Goal: Information Seeking & Learning: Find specific fact

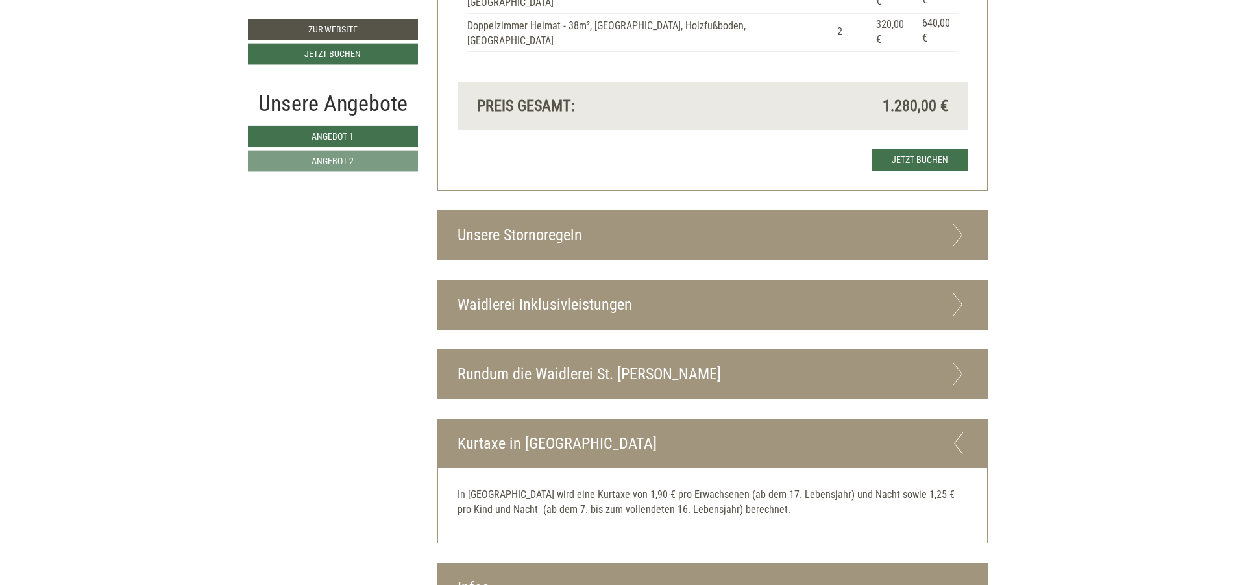
scroll to position [2174, 0]
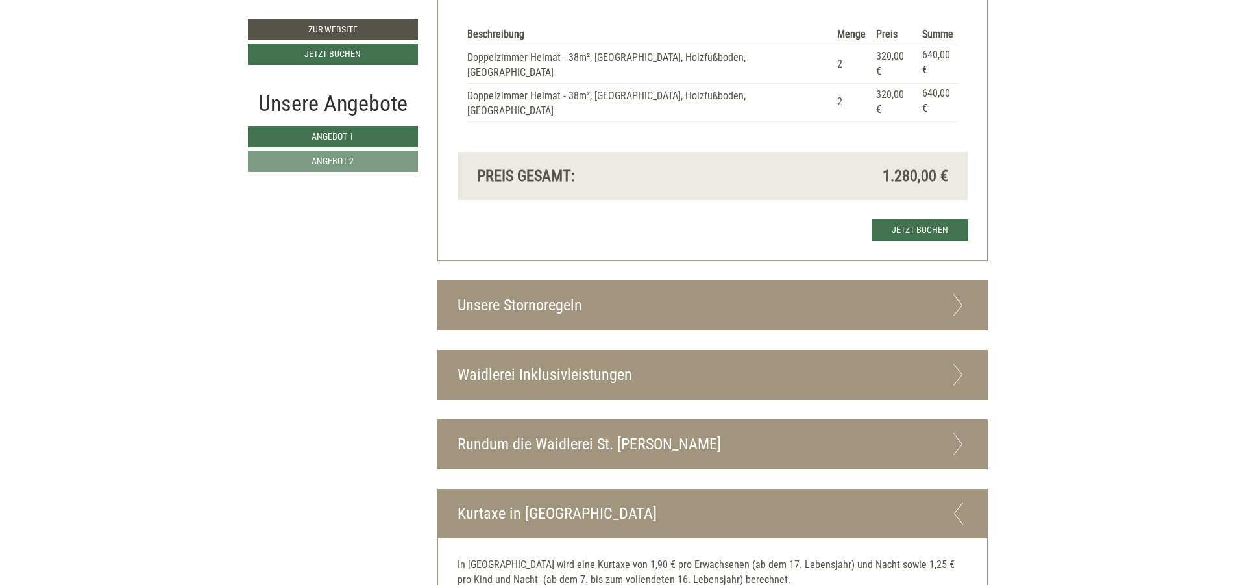
drag, startPoint x: 582, startPoint y: 248, endPoint x: 738, endPoint y: 247, distance: 155.7
click at [587, 281] on div "Unsere Stornoregeln" at bounding box center [712, 305] width 549 height 49
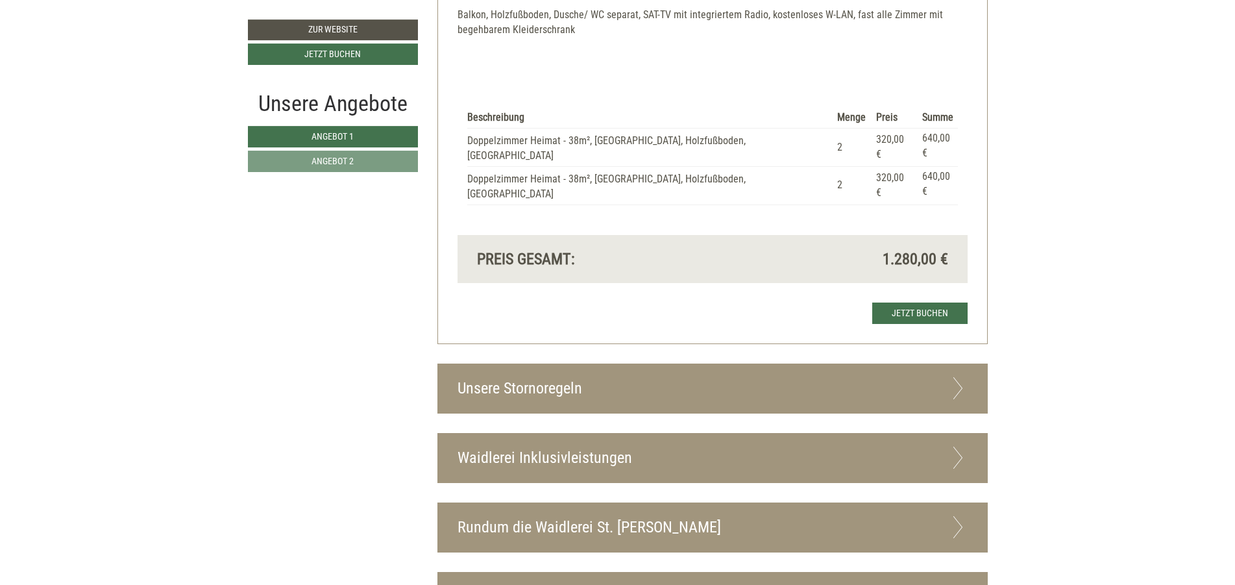
scroll to position [2024, 0]
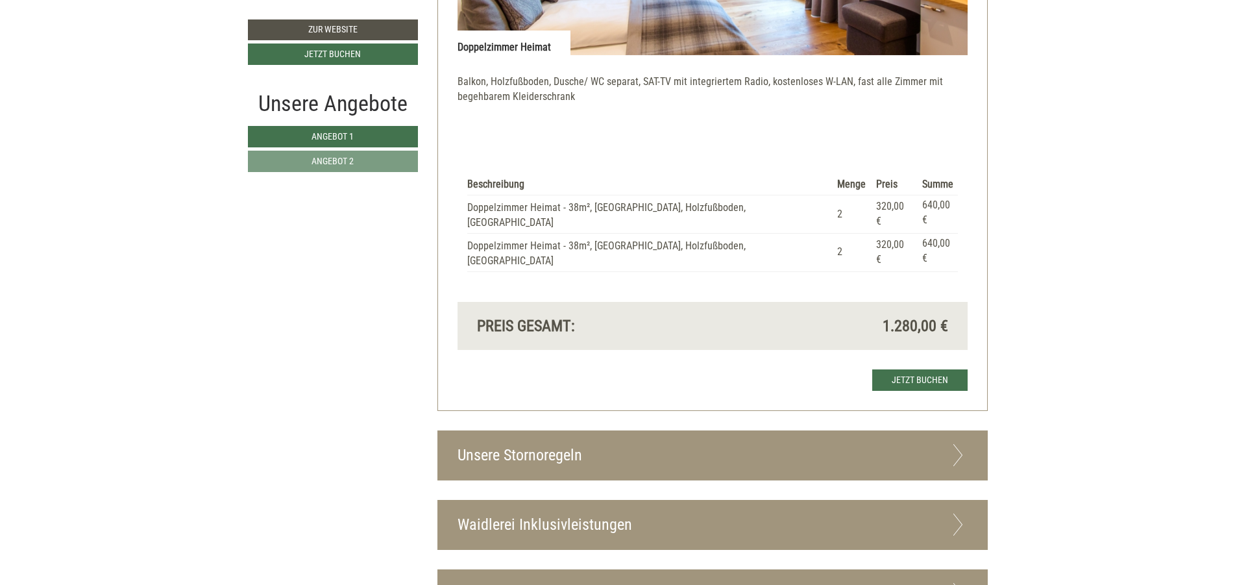
drag, startPoint x: 577, startPoint y: 387, endPoint x: 615, endPoint y: 363, distance: 45.2
click at [576, 431] on div "Unsere Stornoregeln" at bounding box center [712, 455] width 549 height 49
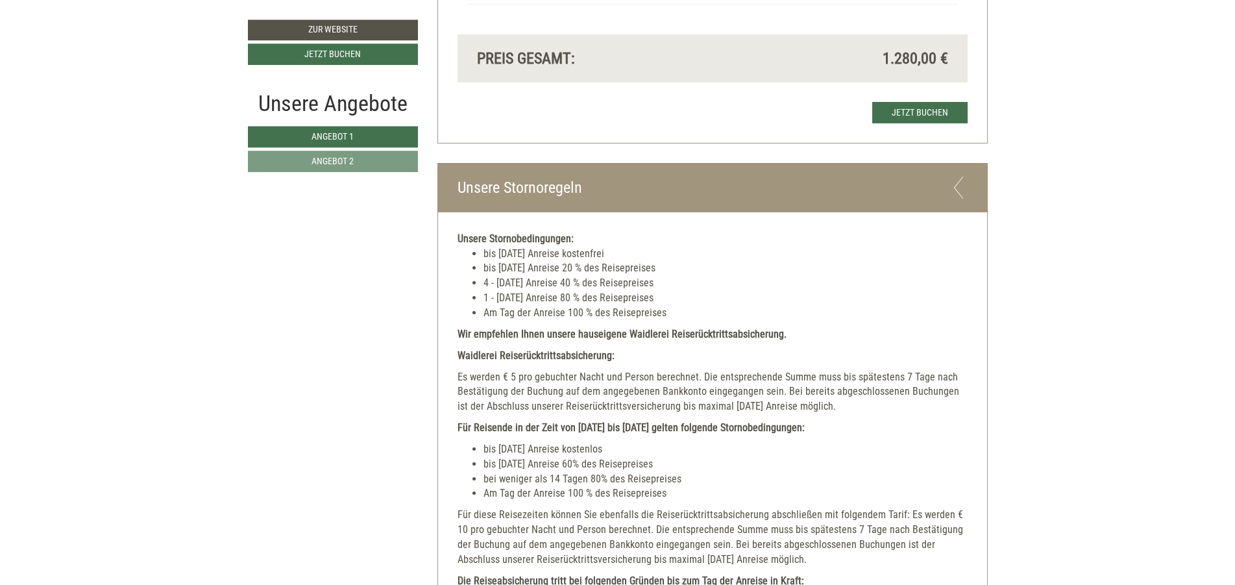
scroll to position [2414, 0]
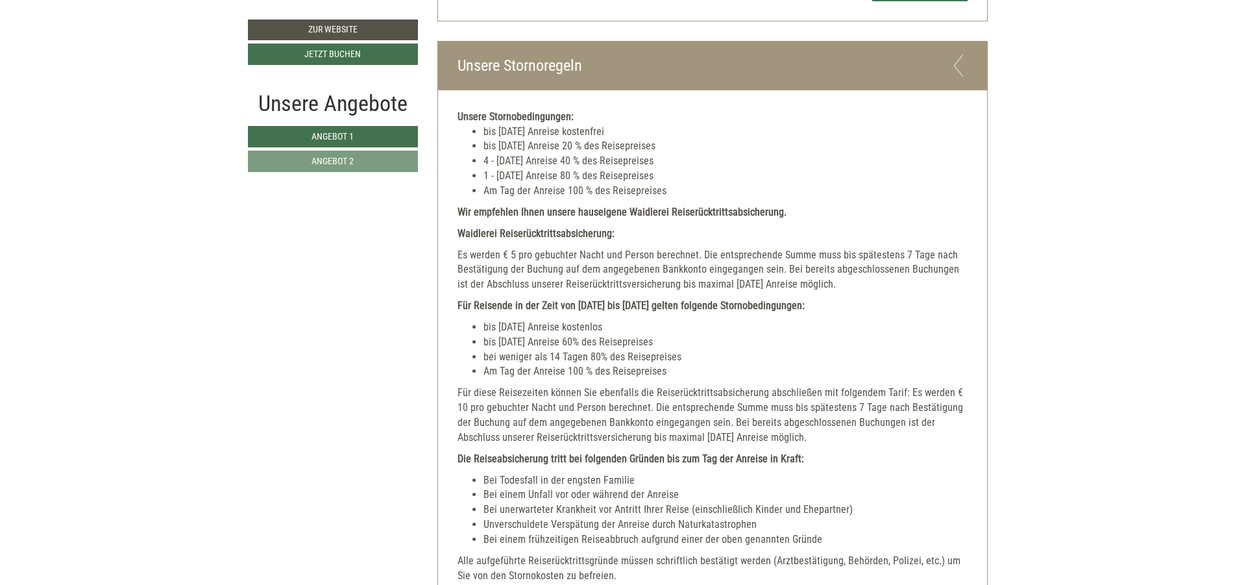
drag, startPoint x: 460, startPoint y: 57, endPoint x: 900, endPoint y: 222, distance: 469.8
click at [900, 222] on div "Unsere Stornobedingungen: bis 14 Tage vor Anreise kostenfrei bis 8 Tage vor Anr…" at bounding box center [712, 408] width 549 height 636
copy div "Unsere Stornobedingungen: bis 14 Tage vor Anreise kostenfrei bis 8 Tage vor Anr…"
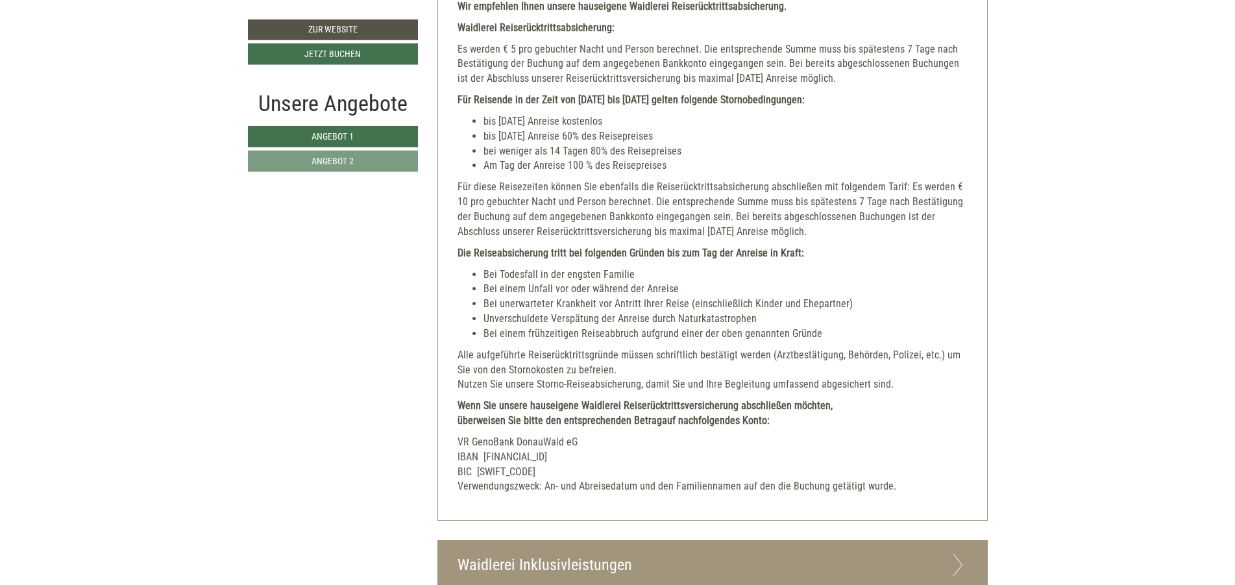
scroll to position [2647, 0]
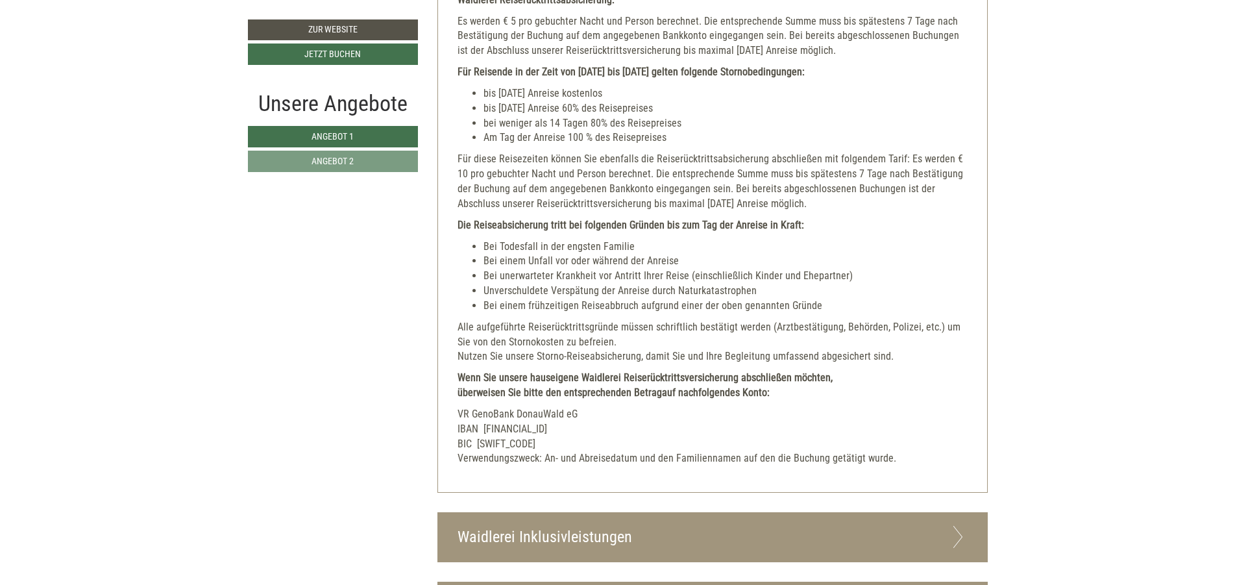
drag, startPoint x: 459, startPoint y: 323, endPoint x: 981, endPoint y: 431, distance: 532.8
click at [981, 431] on div "Unsere Stornobedingungen: bis 14 Tage vor Anreise kostenfrei bis 8 Tage vor Anr…" at bounding box center [712, 175] width 549 height 636
copy div "Wenn Sie unsere hauseigene Waidlerei Reiserücktrittsversicherung abschließen mö…"
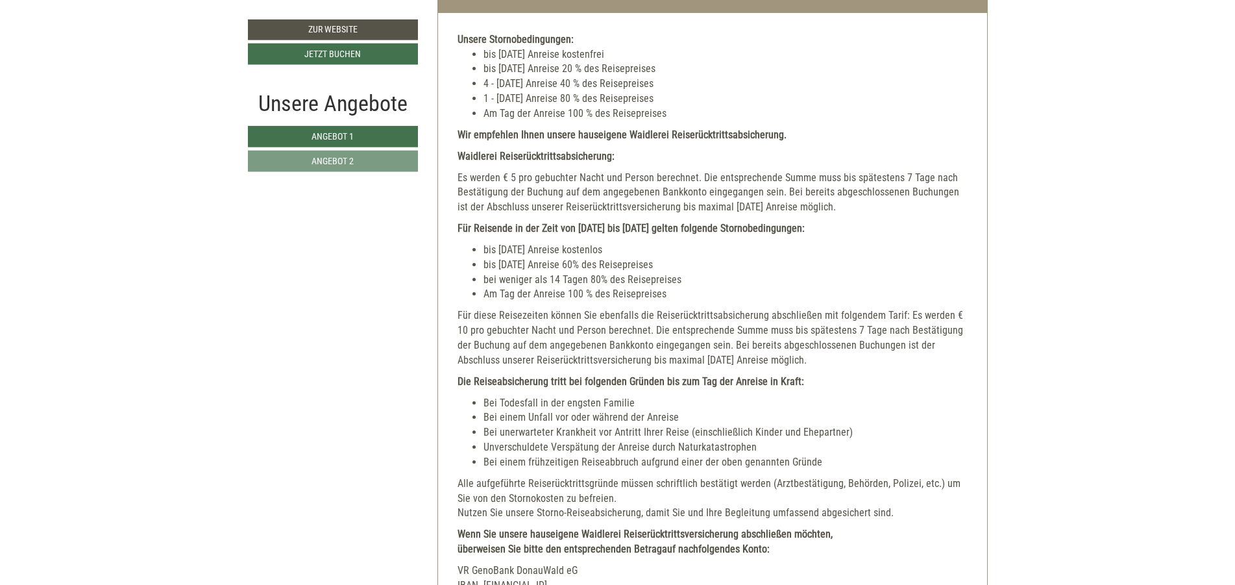
scroll to position [2258, 0]
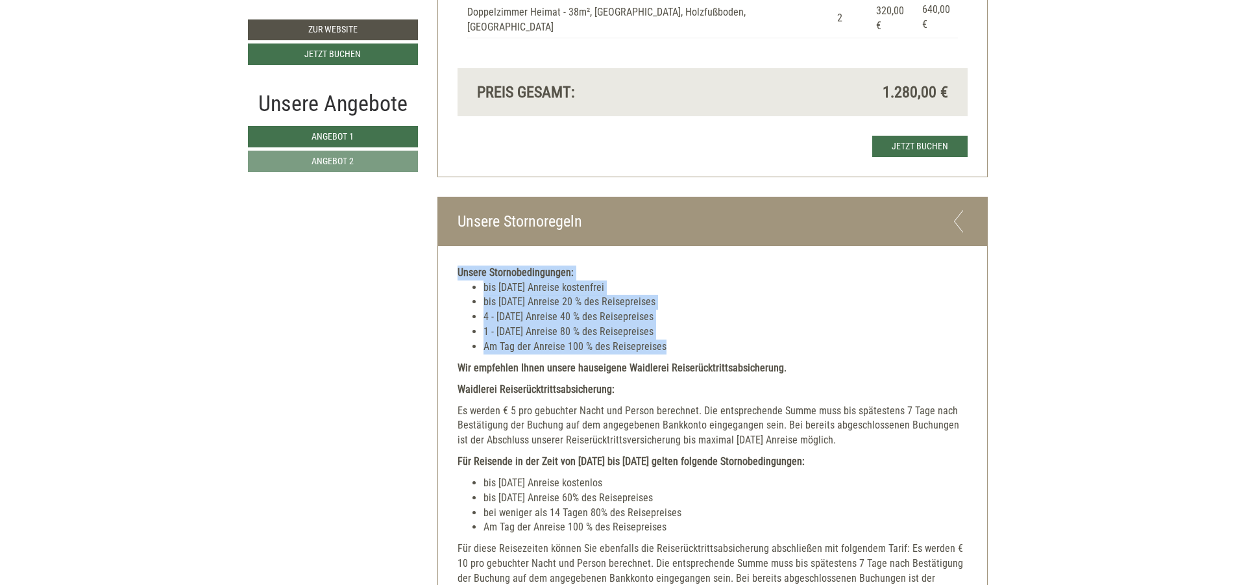
drag, startPoint x: 457, startPoint y: 214, endPoint x: 827, endPoint y: 285, distance: 376.5
click at [827, 285] on div "Unsere Stornobedingungen: bis 14 Tage vor Anreise kostenfrei bis 8 Tage vor Anr…" at bounding box center [712, 309] width 510 height 89
copy div "Unsere Stornobedingungen: bis 14 Tage vor Anreise kostenfrei bis 8 Tage vor Anr…"
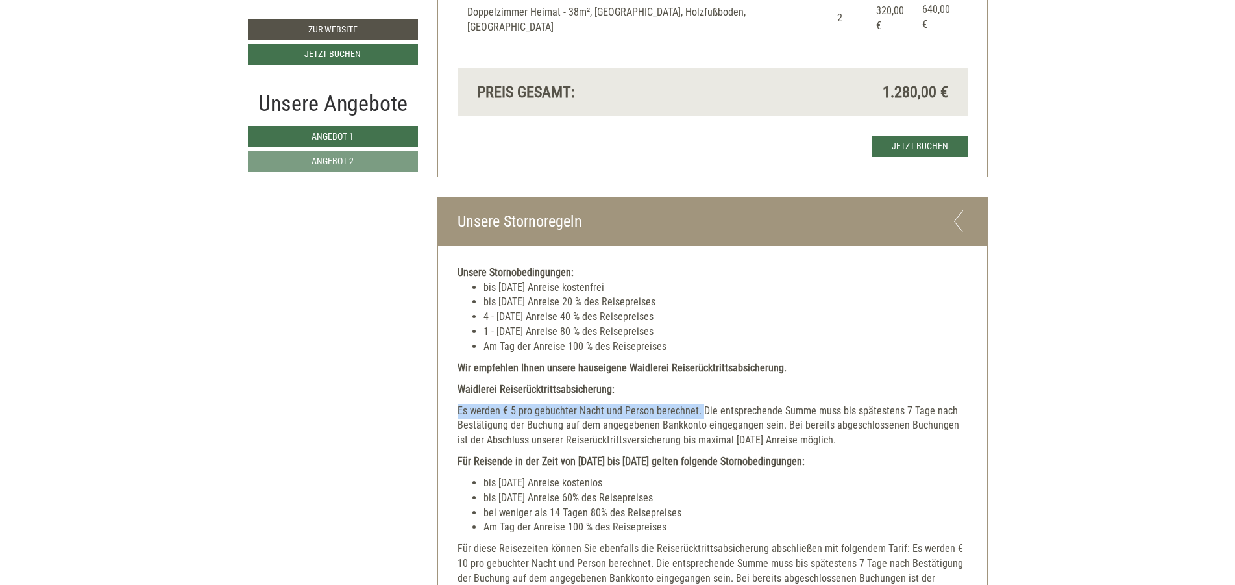
drag, startPoint x: 458, startPoint y: 351, endPoint x: 699, endPoint y: 354, distance: 240.7
click at [699, 404] on p "Es werden € 5 pro gebuchter Nacht und Person berechnet. Die entsprechende Summe…" at bounding box center [712, 426] width 510 height 45
copy p "Es werden € 5 pro gebuchter Nacht und Person berechnet."
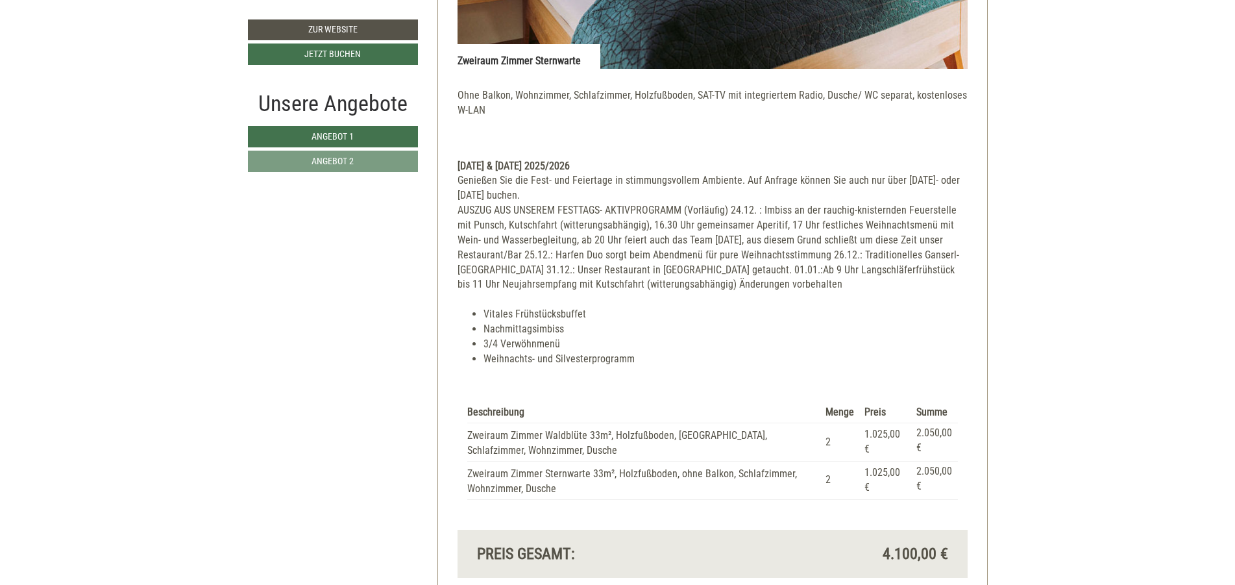
scroll to position [2803, 0]
